Goal: Task Accomplishment & Management: Manage account settings

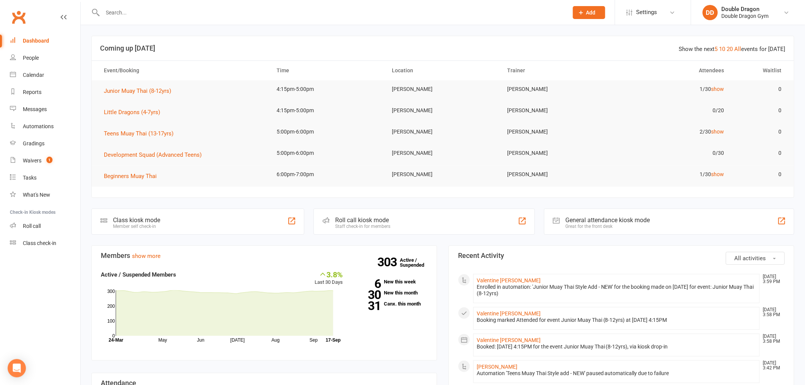
click at [272, 14] on input "text" at bounding box center [331, 12] width 462 height 11
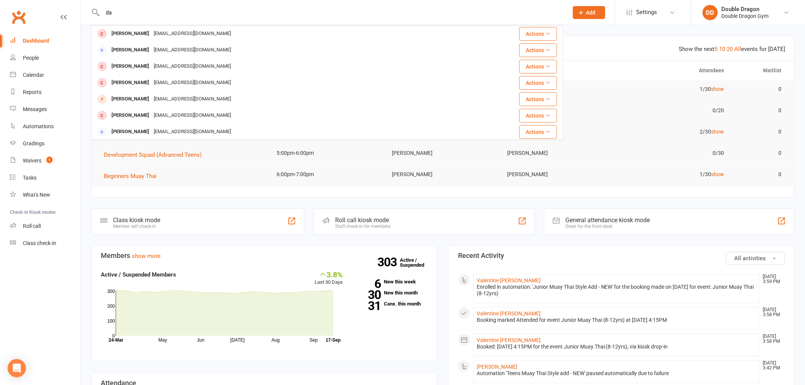
type input "d"
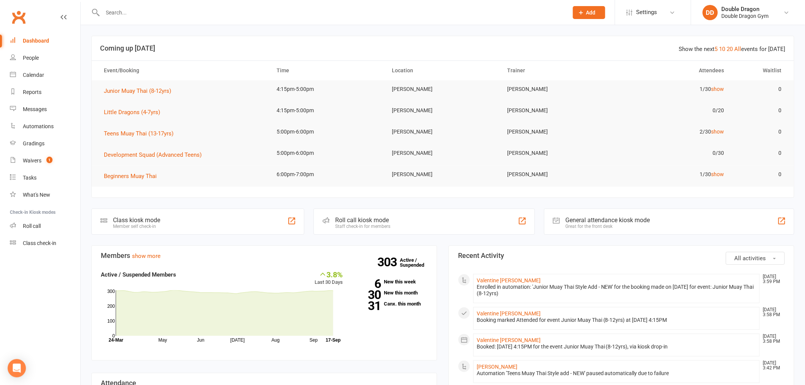
click at [198, 16] on input "text" at bounding box center [331, 12] width 462 height 11
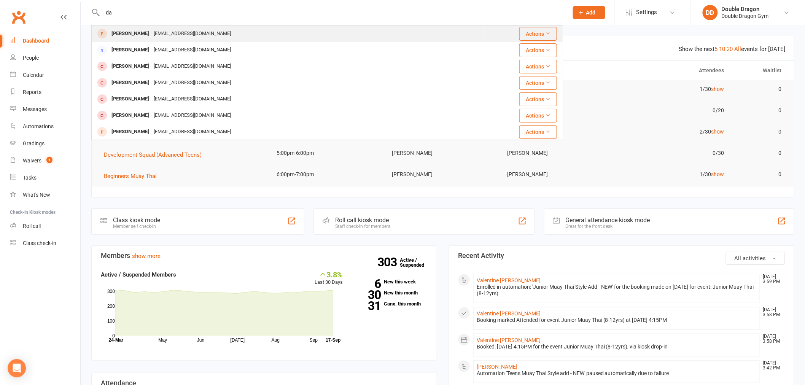
type input "d"
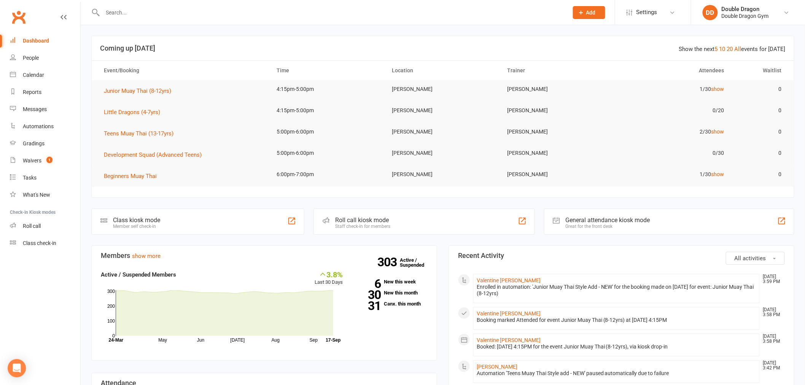
click at [120, 8] on input "text" at bounding box center [331, 12] width 462 height 11
click at [46, 156] on link "Waivers 1" at bounding box center [45, 160] width 70 height 17
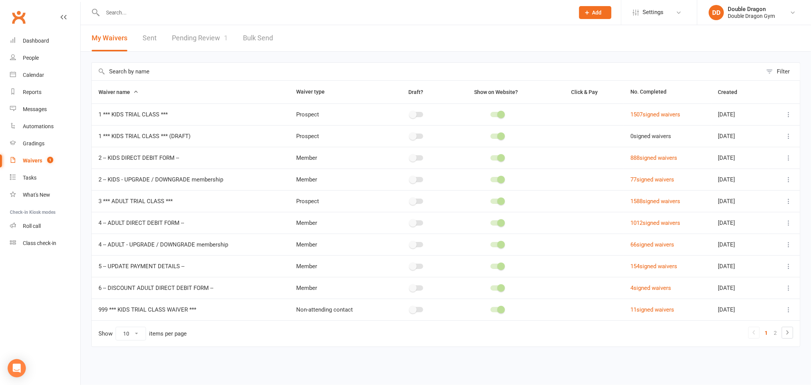
click at [214, 35] on link "Pending Review 1" at bounding box center [200, 38] width 56 height 26
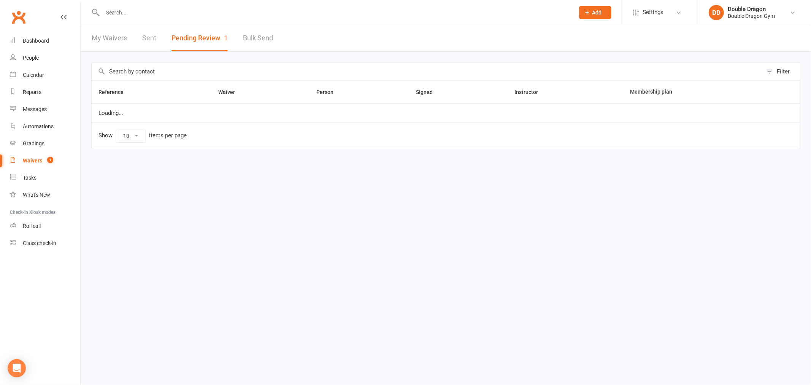
select select "100"
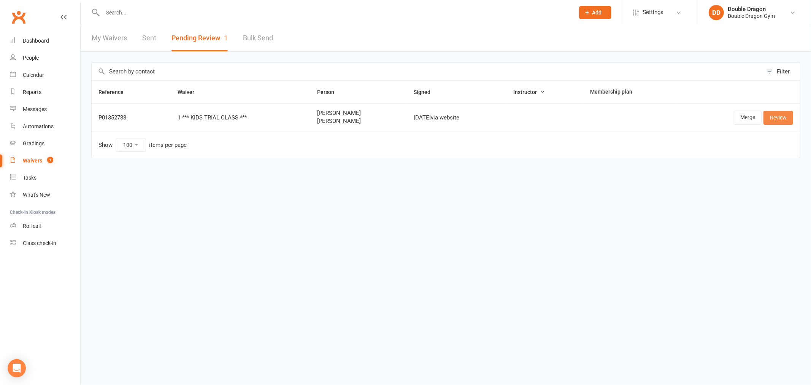
click at [775, 119] on link "Review" at bounding box center [778, 118] width 30 height 14
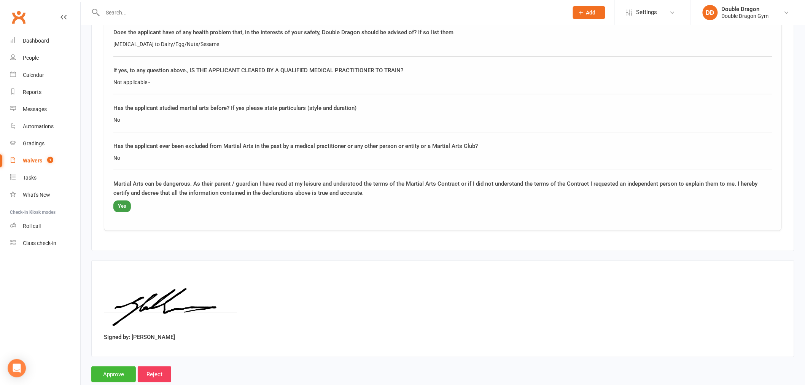
scroll to position [1207, 0]
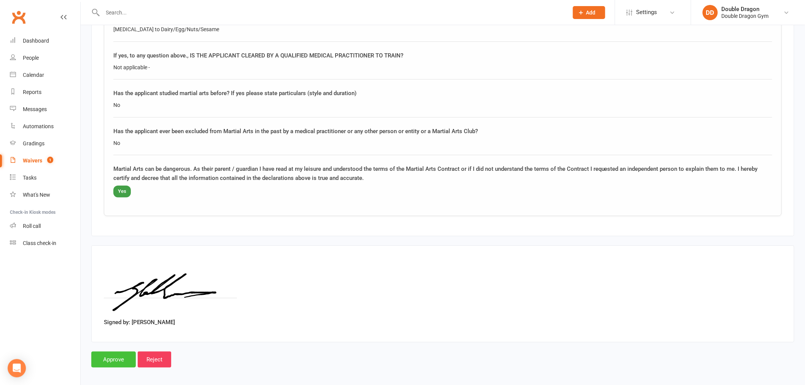
click at [108, 351] on input "Approve" at bounding box center [113, 359] width 44 height 16
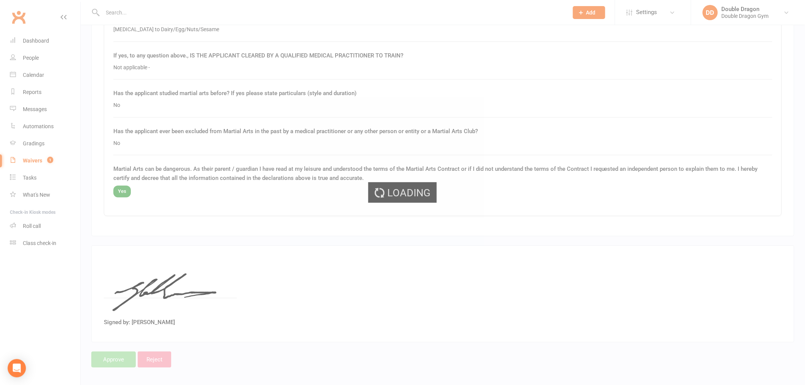
select select "100"
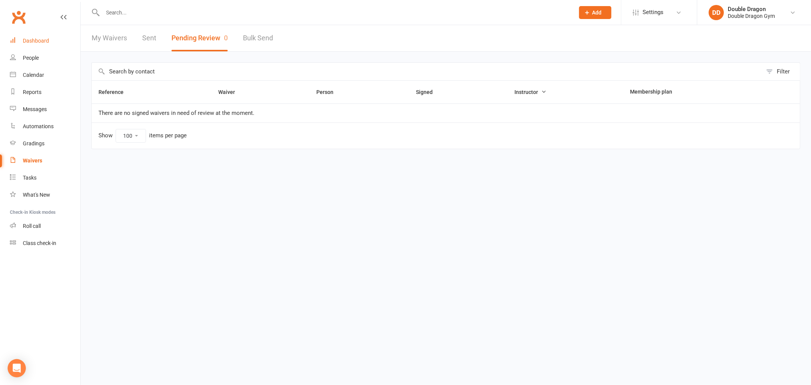
click at [70, 39] on link "Dashboard" at bounding box center [45, 40] width 70 height 17
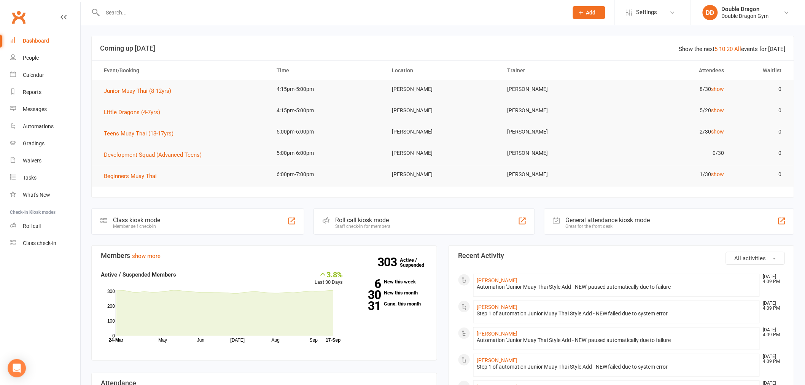
click at [751, 262] on button "All activities" at bounding box center [754, 258] width 59 height 13
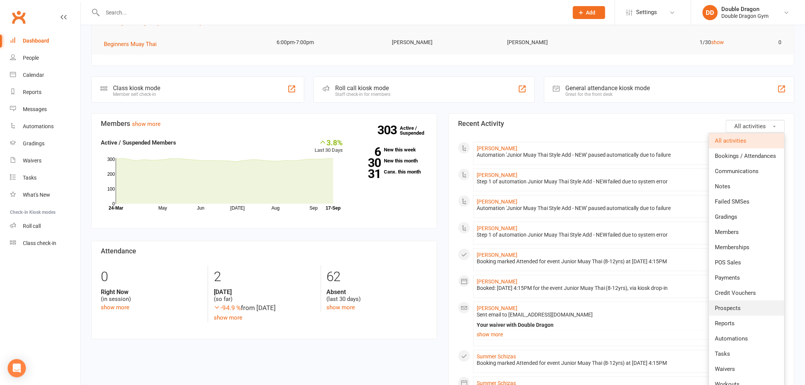
scroll to position [169, 0]
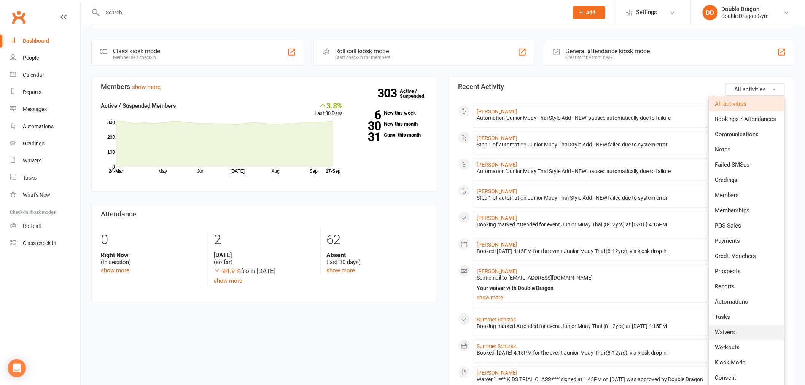
click at [730, 331] on span "Waivers" at bounding box center [725, 332] width 20 height 7
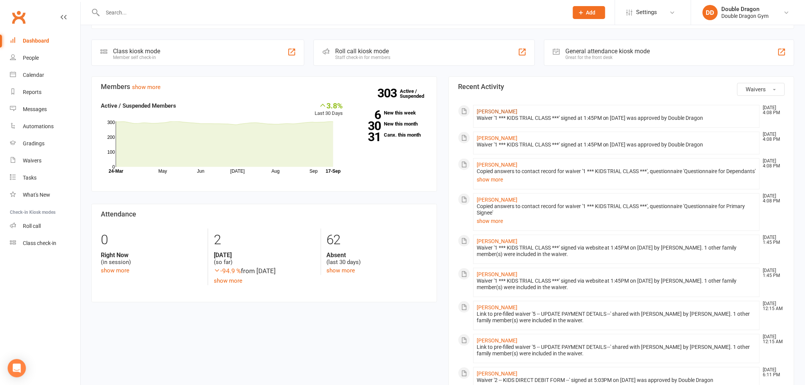
click at [500, 113] on link "[PERSON_NAME]" at bounding box center [496, 111] width 41 height 6
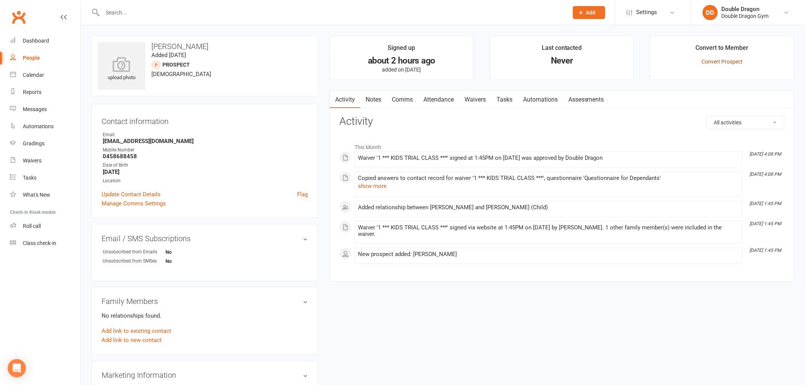
click at [717, 63] on link "Convert Prospect" at bounding box center [721, 62] width 41 height 6
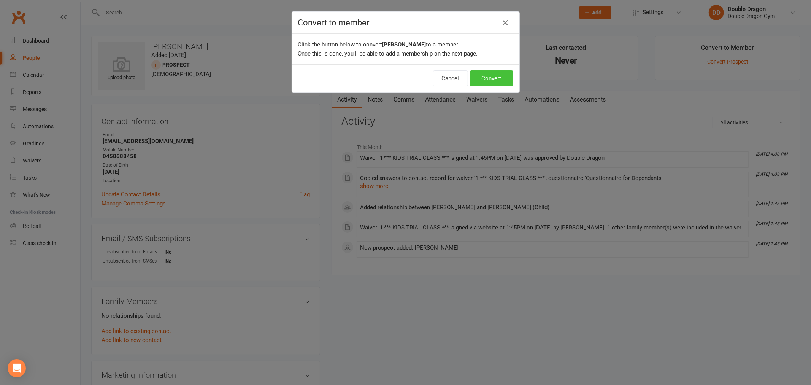
click at [487, 76] on button "Convert" at bounding box center [491, 78] width 43 height 16
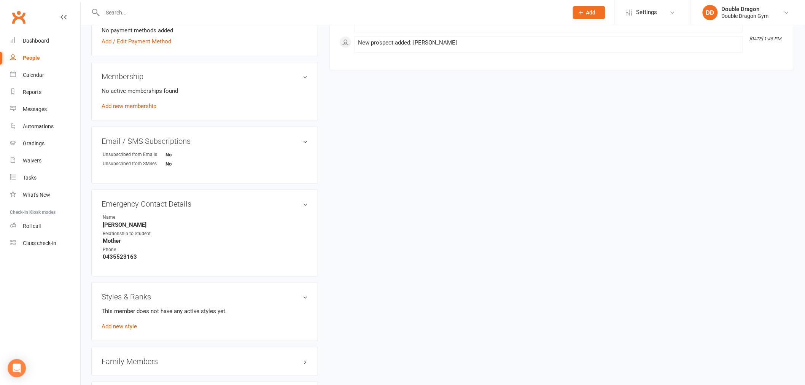
scroll to position [217, 0]
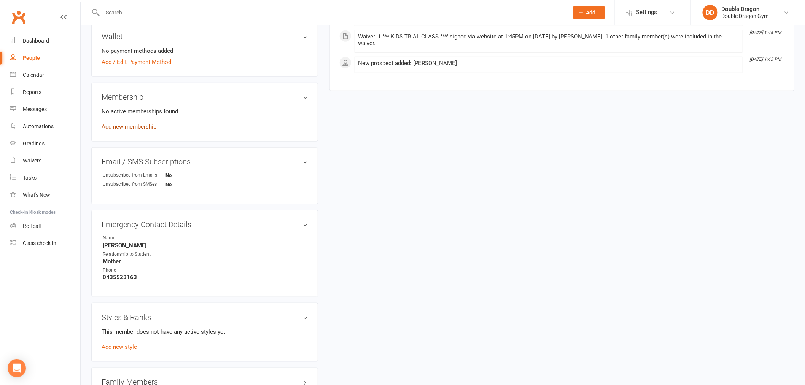
click at [131, 126] on link "Add new membership" at bounding box center [129, 126] width 55 height 7
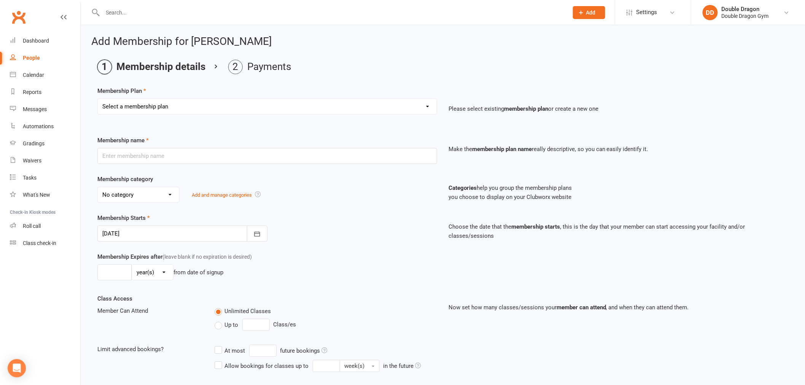
click at [226, 104] on select "Select a membership plan Create new Membership Plan Platinum Membership - Unlim…" at bounding box center [267, 106] width 339 height 15
select select "9"
click at [98, 99] on select "Select a membership plan Create new Membership Plan Platinum Membership - Unlim…" at bounding box center [267, 106] width 339 height 15
type input "KIDS 2 weeks FREE and equipment offer"
select select "5"
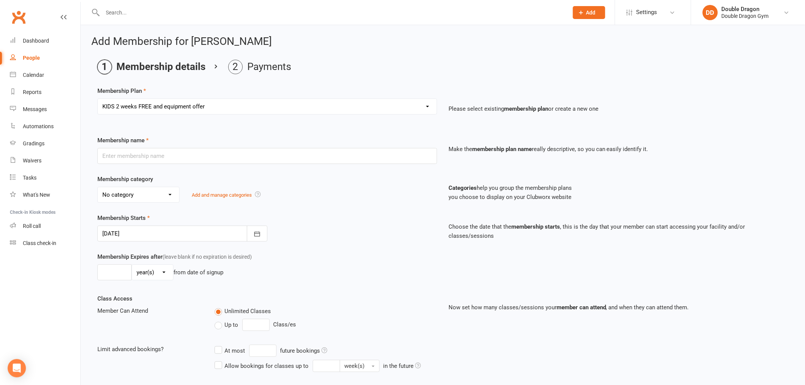
type input "2"
select select "1"
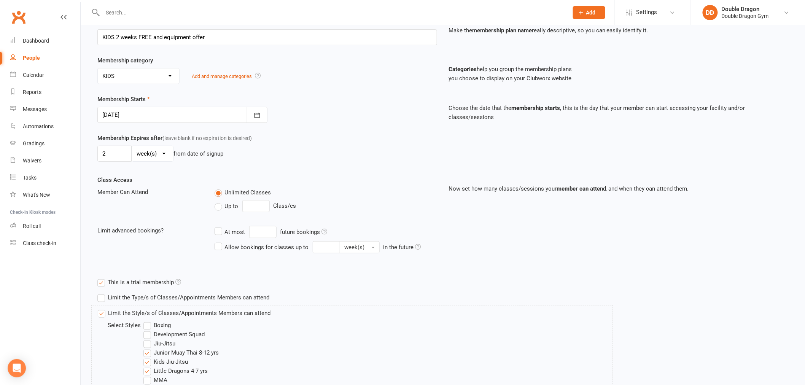
scroll to position [223, 0]
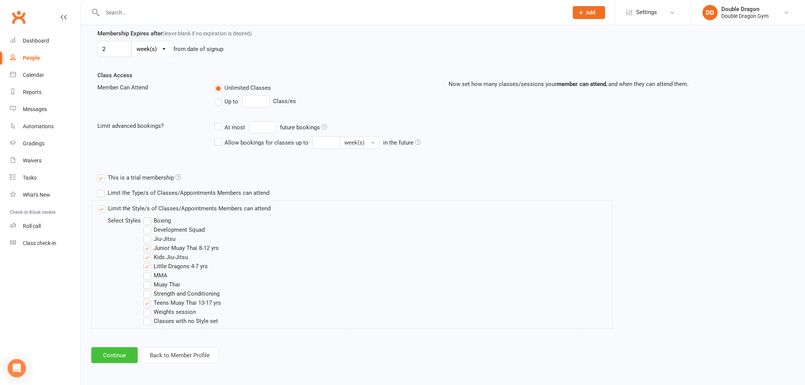
click at [123, 355] on button "Continue" at bounding box center [114, 355] width 46 height 16
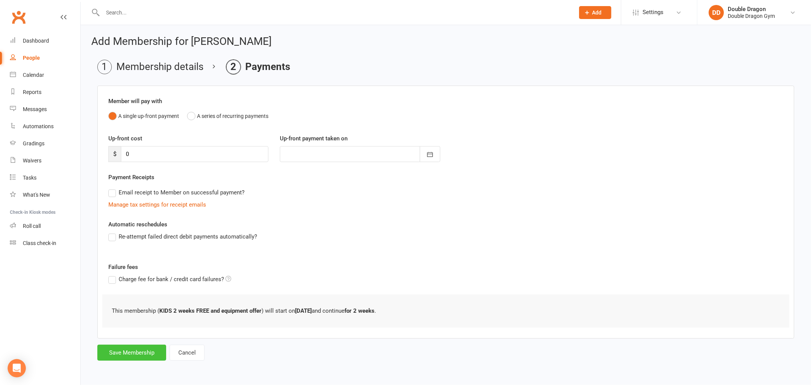
click at [157, 354] on button "Save Membership" at bounding box center [131, 352] width 69 height 16
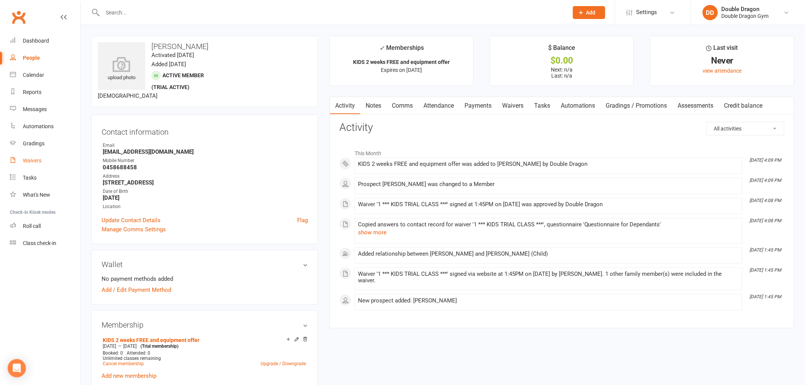
click at [35, 160] on div "Waivers" at bounding box center [32, 160] width 19 height 6
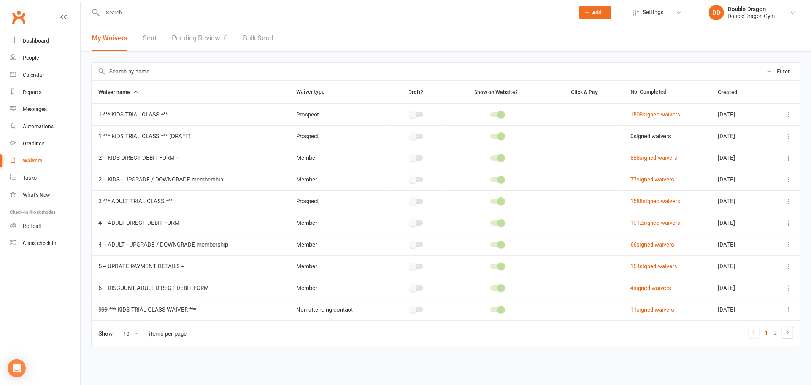
click at [204, 43] on link "Pending Review 0" at bounding box center [200, 38] width 56 height 26
select select "100"
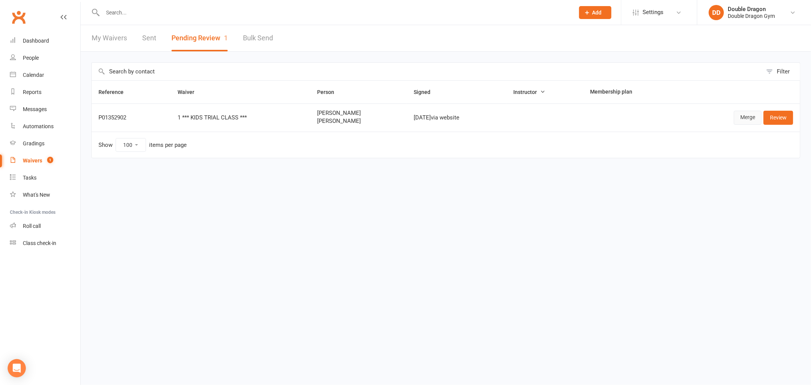
click at [749, 117] on link "Merge" at bounding box center [748, 118] width 28 height 14
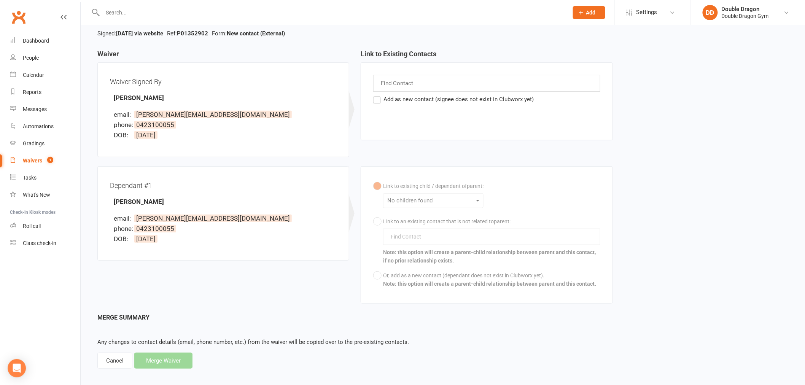
scroll to position [63, 0]
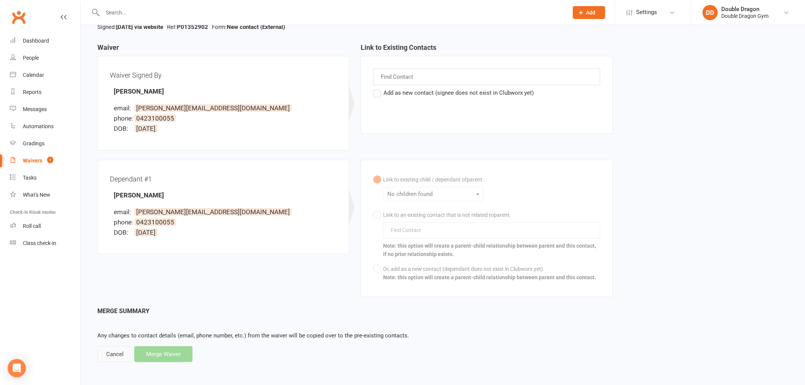
click at [105, 359] on div "Cancel" at bounding box center [114, 354] width 35 height 16
select select "100"
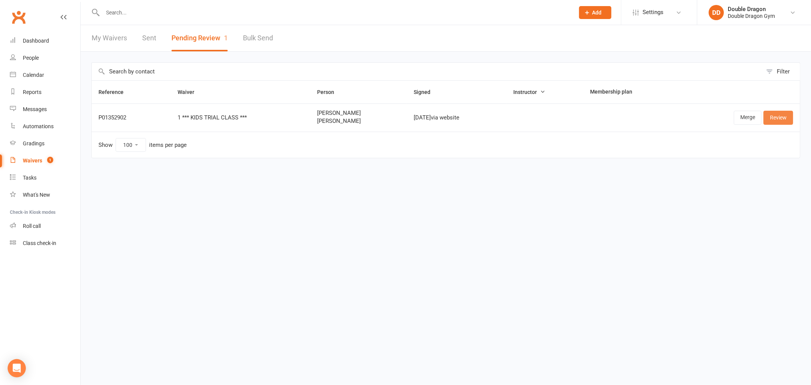
click at [781, 117] on link "Review" at bounding box center [778, 118] width 30 height 14
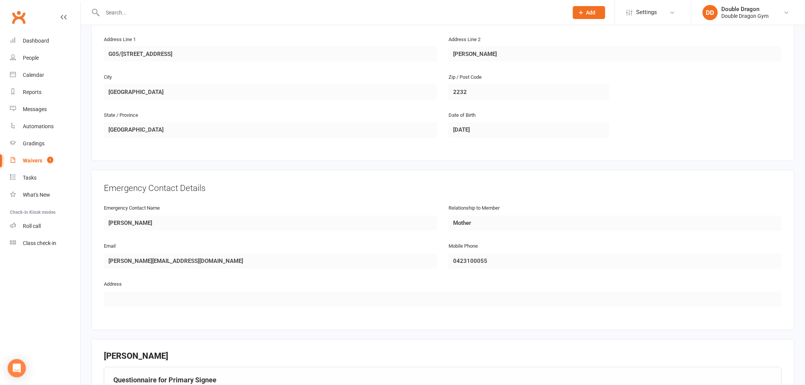
scroll to position [422, 0]
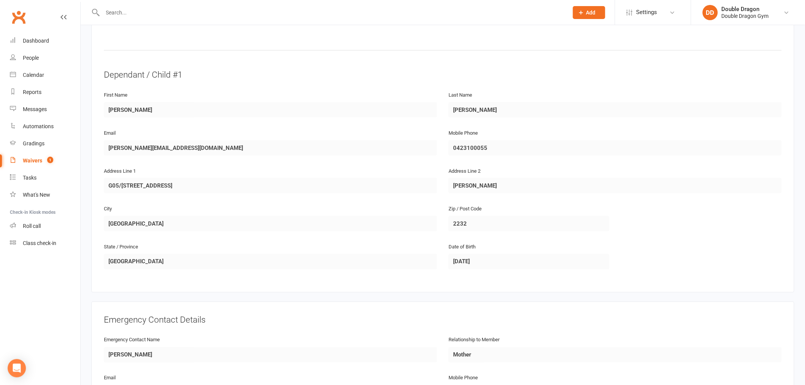
click at [472, 187] on fieldset "Dependant / Child #1 First Name [PERSON_NAME] Last Name [PERSON_NAME] Email [PE…" at bounding box center [443, 174] width 678 height 211
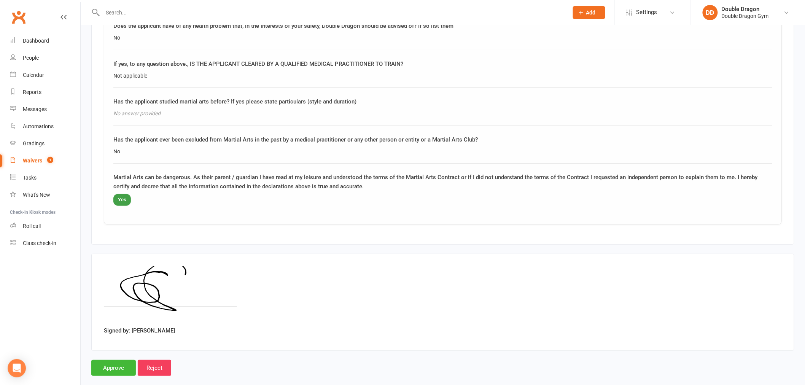
scroll to position [1207, 0]
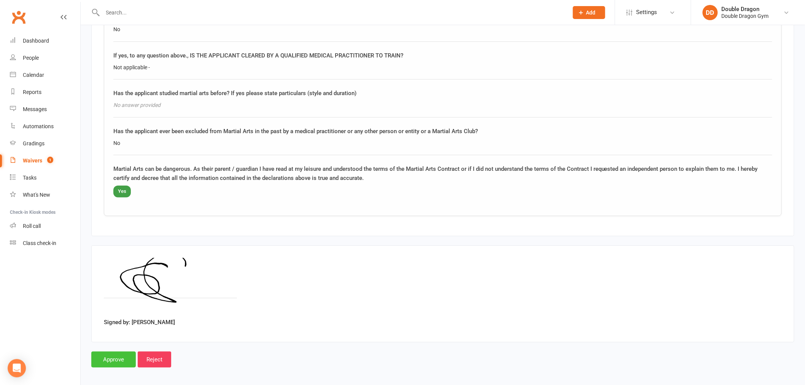
click at [108, 357] on input "Approve" at bounding box center [113, 359] width 44 height 16
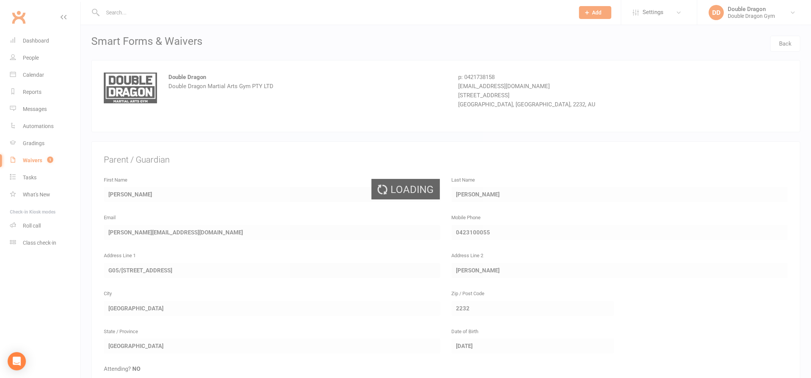
select select "100"
